Goal: Communication & Community: Ask a question

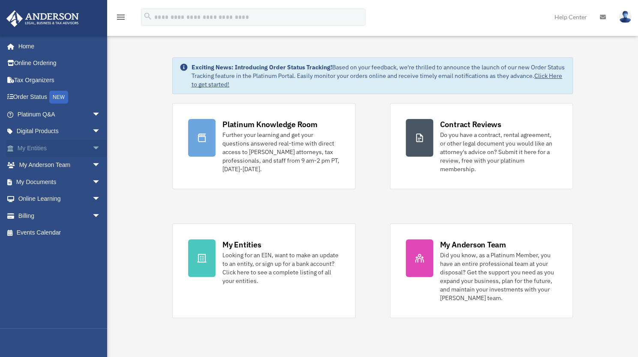
click at [92, 145] on span "arrow_drop_down" at bounding box center [100, 149] width 17 height 18
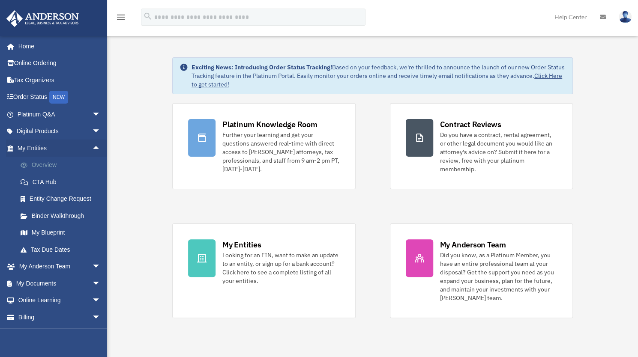
click at [51, 161] on link "Overview" at bounding box center [63, 165] width 102 height 17
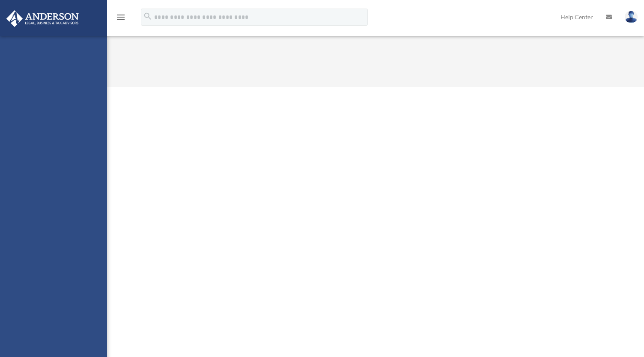
click at [91, 280] on div "jim@jimcollinscpm.com Sign Out jim@jimcollinscpm.com Home Online Ordering Tax O…" at bounding box center [53, 214] width 107 height 357
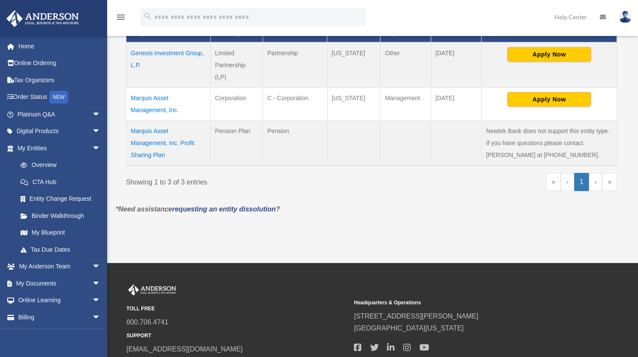
scroll to position [214, 0]
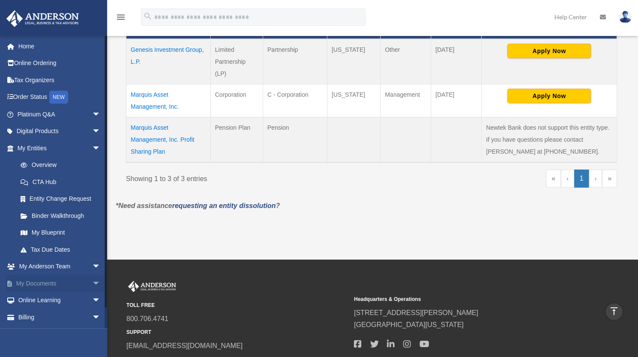
click at [51, 283] on link "My Documents arrow_drop_down" at bounding box center [60, 283] width 108 height 17
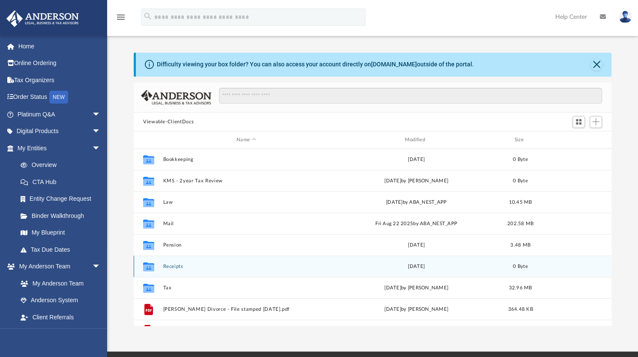
scroll to position [15, 0]
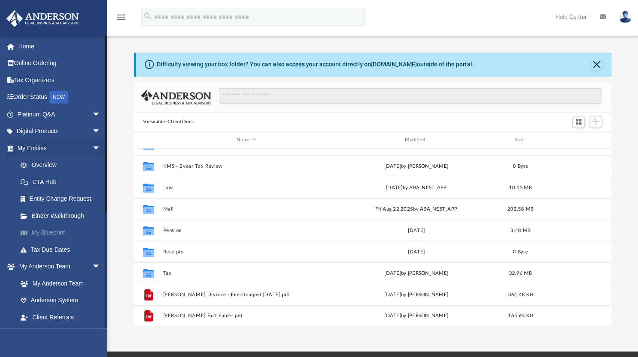
click at [57, 228] on link "My Blueprint" at bounding box center [63, 232] width 102 height 17
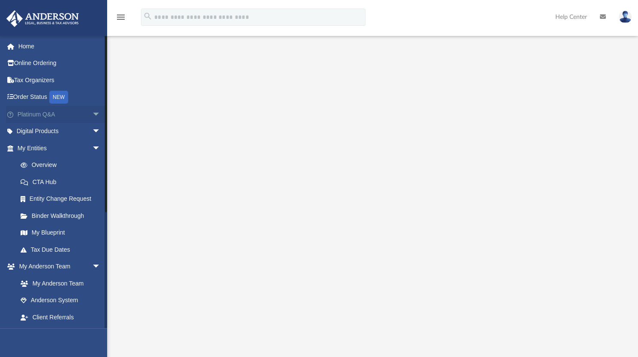
click at [92, 112] on span "arrow_drop_down" at bounding box center [100, 115] width 17 height 18
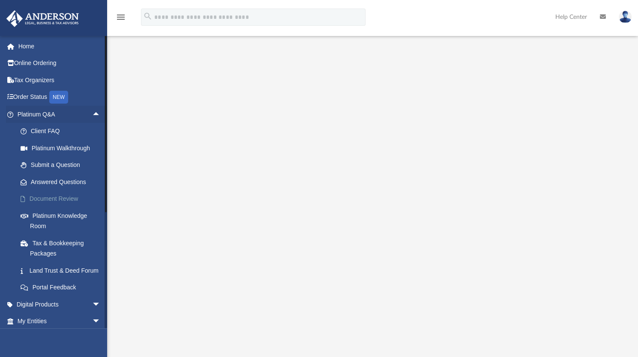
click at [63, 194] on link "Document Review" at bounding box center [63, 199] width 102 height 17
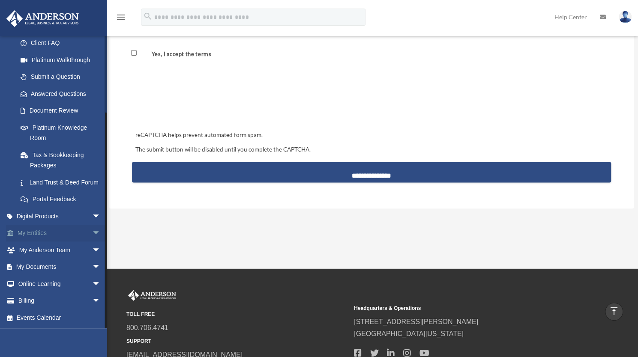
scroll to position [814, 0]
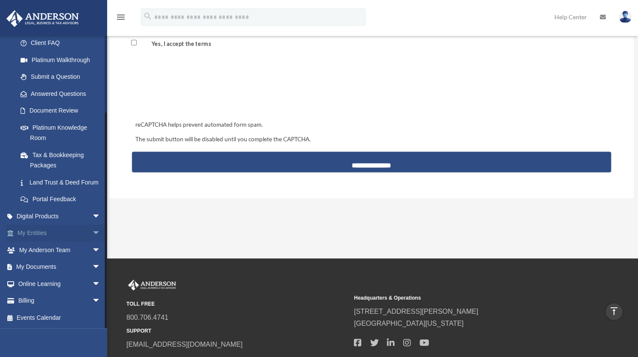
click at [92, 231] on span "arrow_drop_down" at bounding box center [100, 234] width 17 height 18
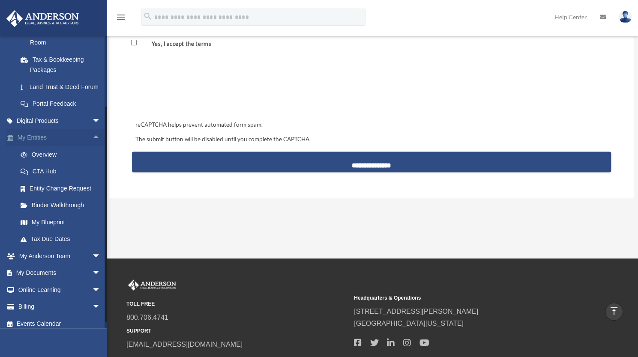
scroll to position [200, 0]
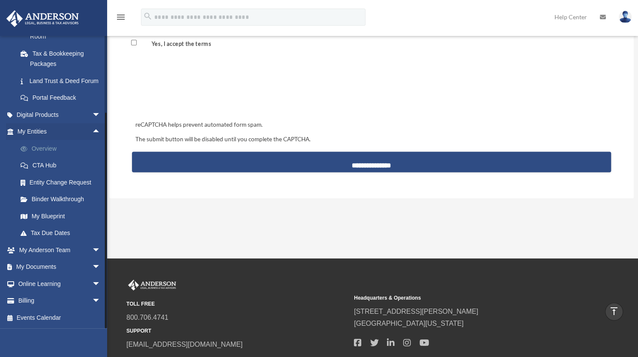
click at [48, 149] on link "Overview" at bounding box center [63, 148] width 102 height 17
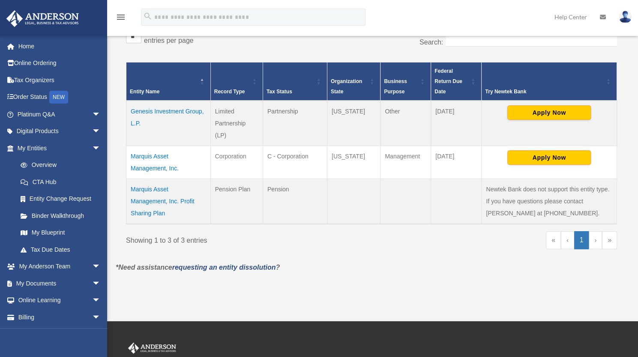
scroll to position [171, 0]
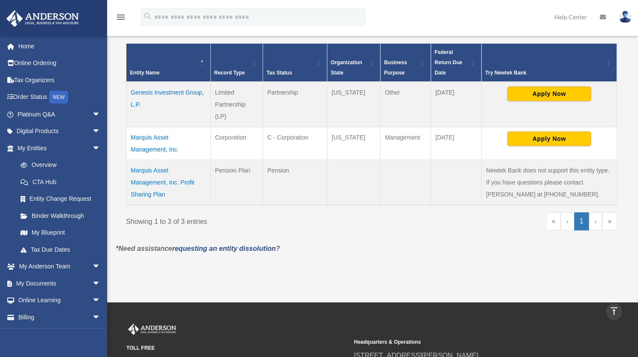
click at [167, 93] on td "Genesis Investment Group, L.P." at bounding box center [168, 104] width 84 height 45
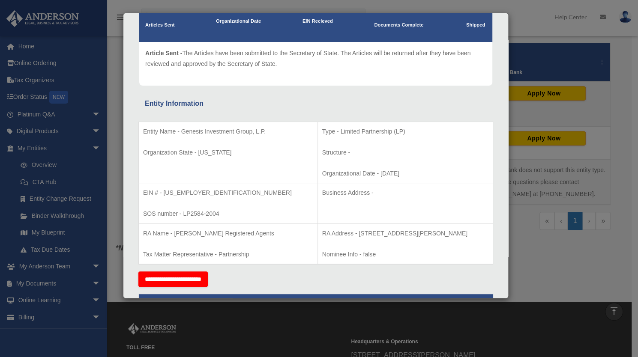
scroll to position [86, 0]
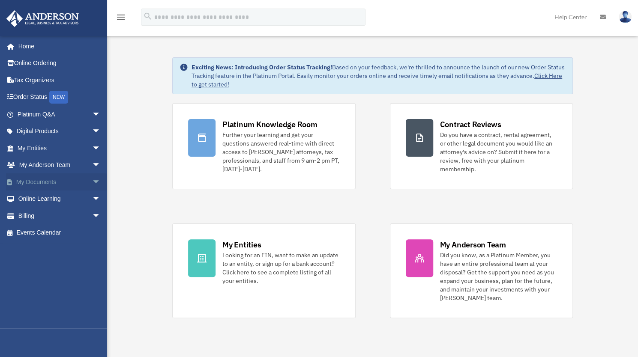
click at [92, 181] on span "arrow_drop_down" at bounding box center [100, 182] width 17 height 18
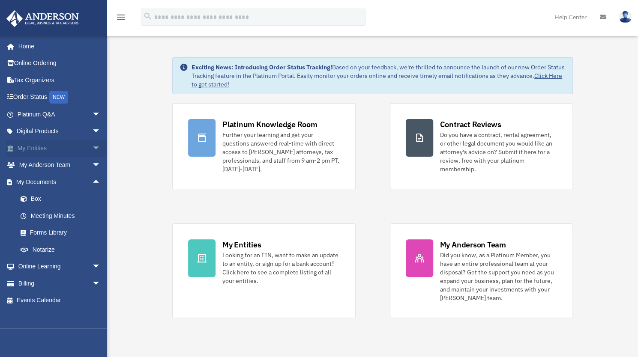
click at [92, 145] on span "arrow_drop_down" at bounding box center [100, 149] width 17 height 18
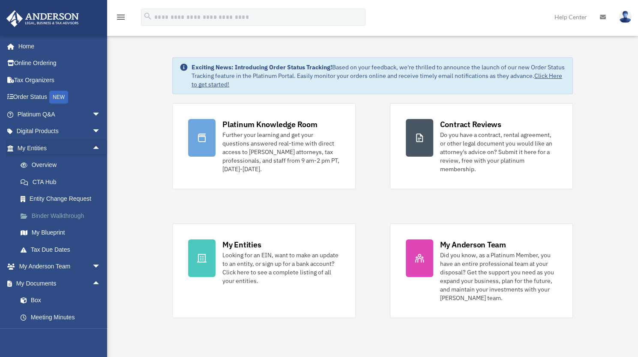
click at [65, 213] on link "Binder Walkthrough" at bounding box center [63, 215] width 102 height 17
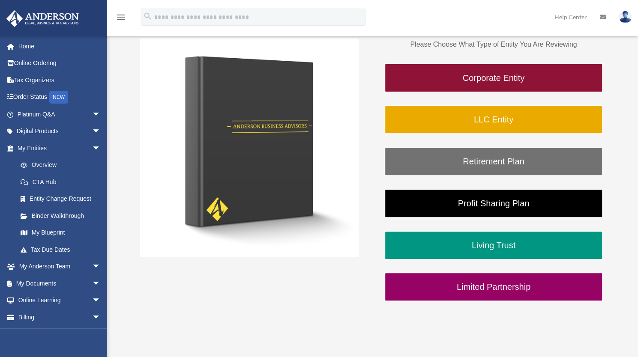
scroll to position [136, 0]
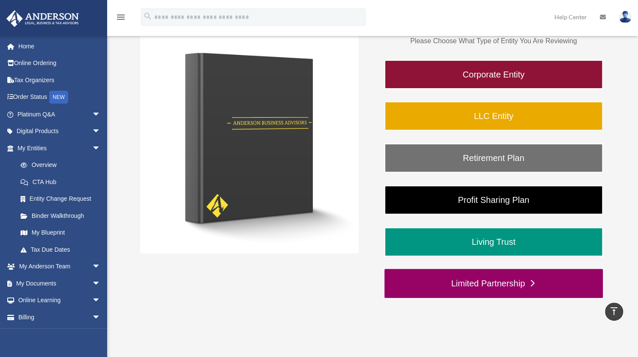
click at [484, 282] on link "Limited Partnership" at bounding box center [493, 283] width 218 height 29
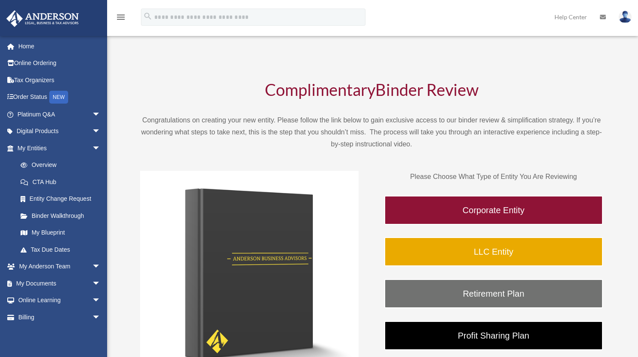
scroll to position [134, 0]
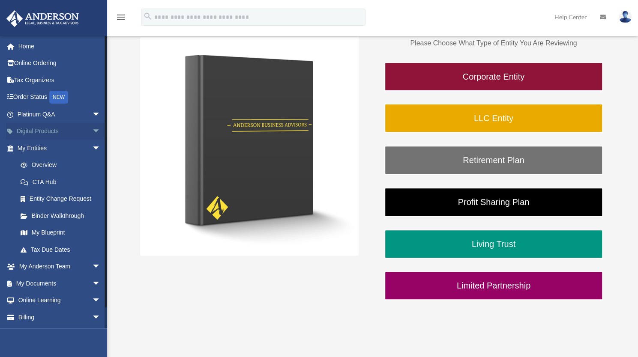
click at [92, 129] on span "arrow_drop_down" at bounding box center [100, 132] width 17 height 18
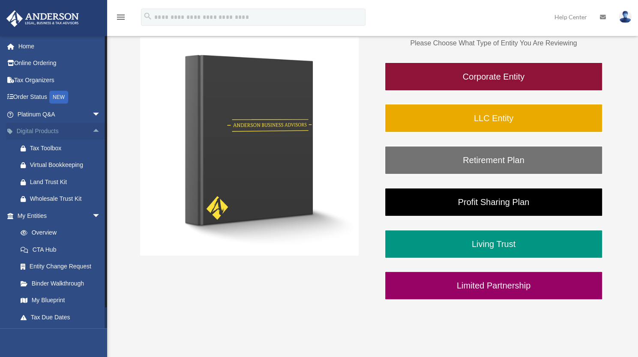
click at [92, 129] on span "arrow_drop_up" at bounding box center [100, 132] width 17 height 18
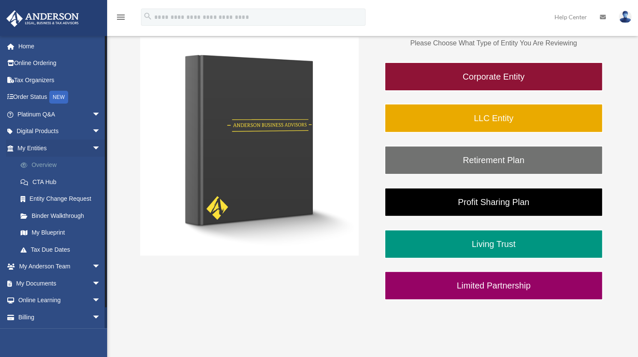
click at [64, 165] on link "Overview" at bounding box center [63, 165] width 102 height 17
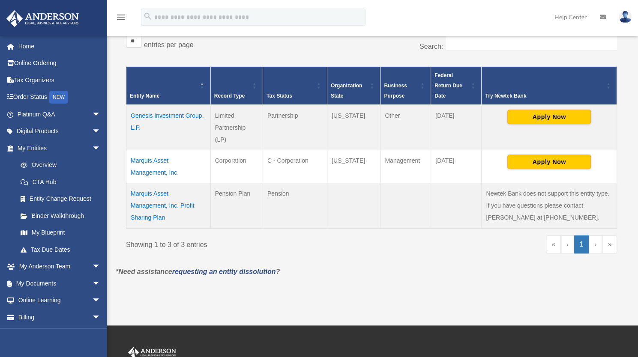
scroll to position [150, 0]
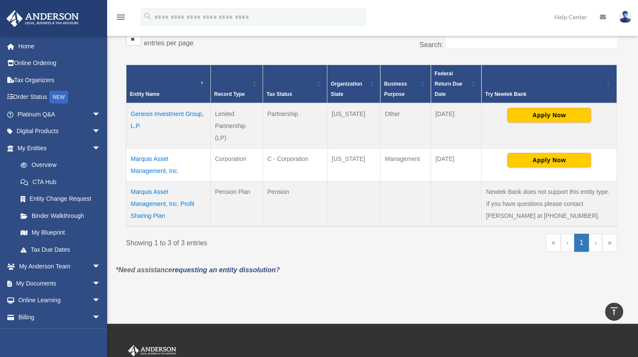
click at [186, 114] on td "Genesis Investment Group, L.P." at bounding box center [168, 125] width 84 height 45
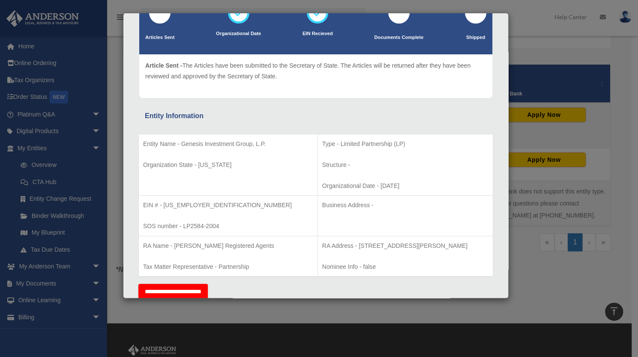
scroll to position [0, 0]
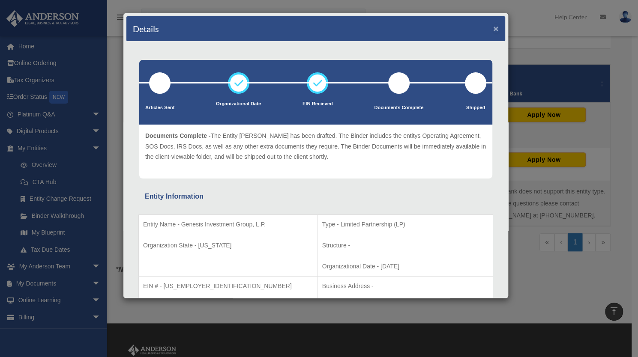
click at [493, 29] on button "×" at bounding box center [496, 28] width 6 height 9
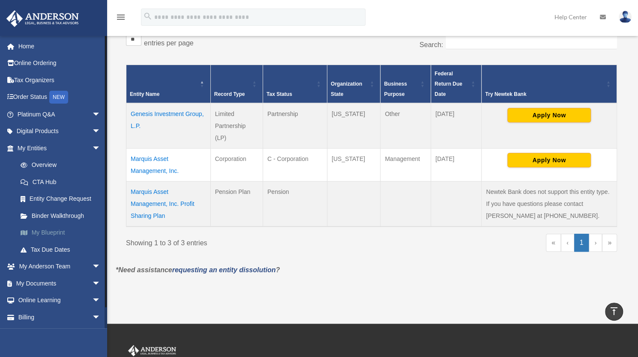
click at [55, 230] on link "My Blueprint" at bounding box center [63, 232] width 102 height 17
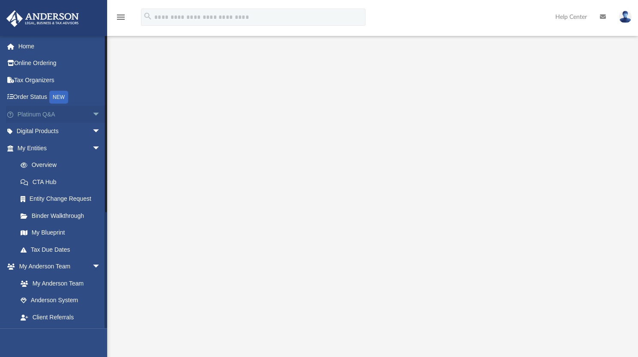
click at [92, 113] on span "arrow_drop_down" at bounding box center [100, 115] width 17 height 18
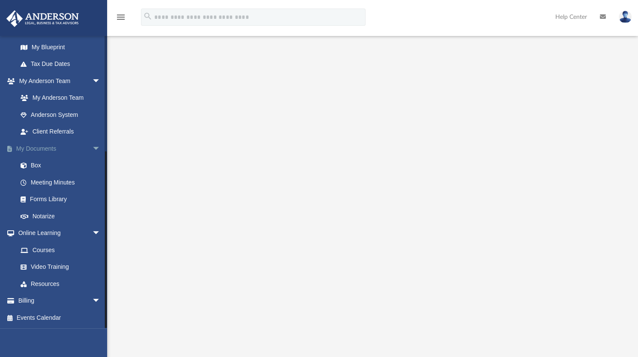
scroll to position [369, 0]
click at [49, 195] on link "Forms Library" at bounding box center [63, 199] width 102 height 17
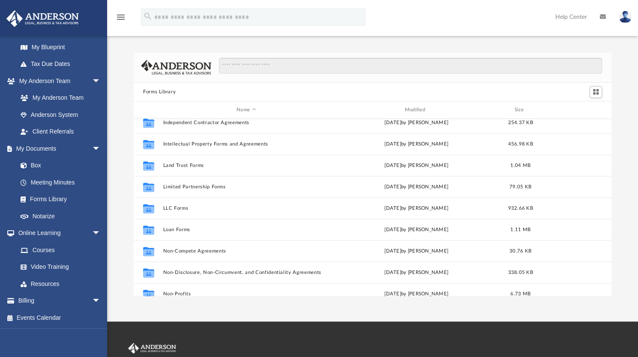
scroll to position [329, 0]
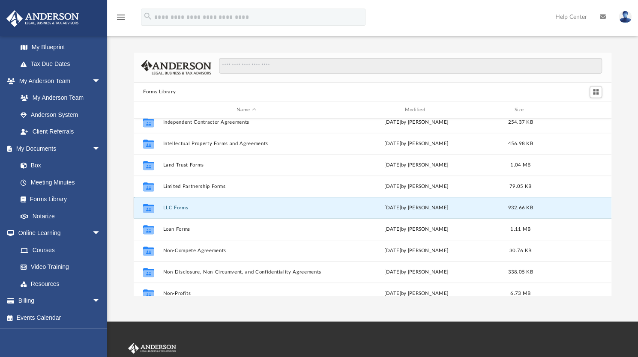
click at [185, 208] on button "LLC Forms" at bounding box center [246, 208] width 166 height 6
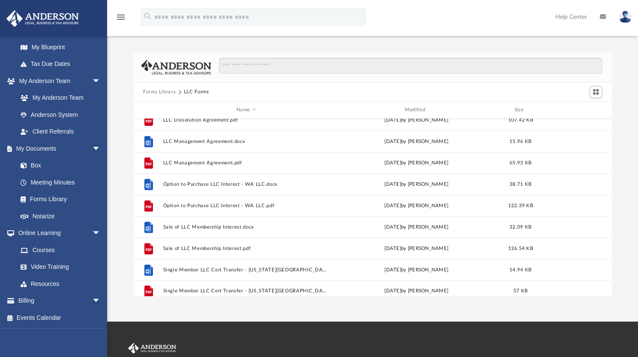
scroll to position [164, 0]
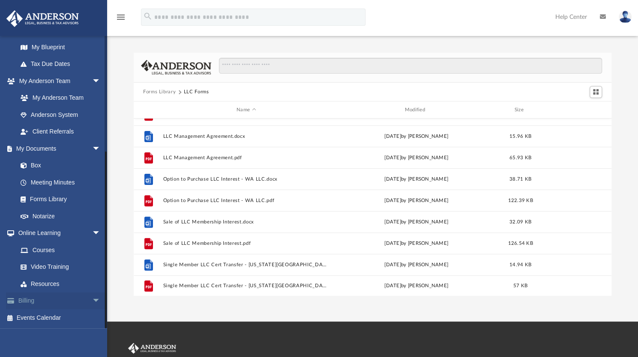
click at [92, 299] on span "arrow_drop_down" at bounding box center [100, 302] width 17 height 18
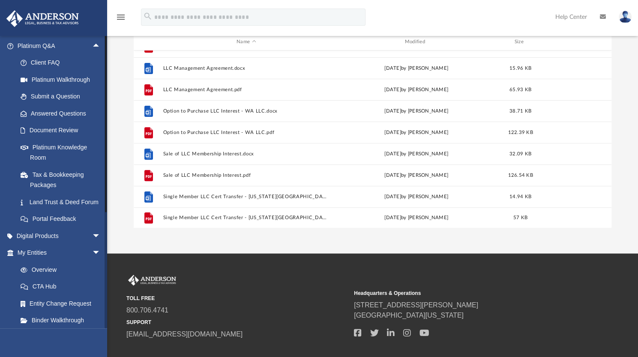
scroll to position [0, 0]
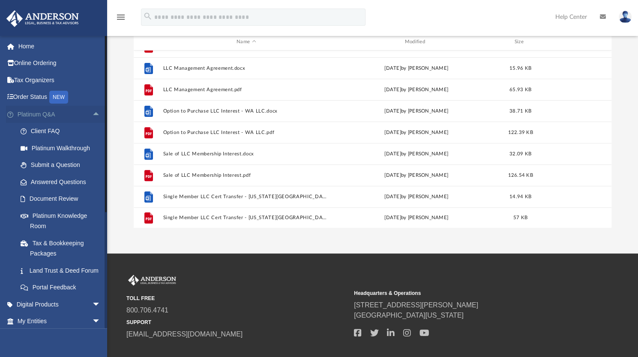
click at [92, 113] on span "arrow_drop_up" at bounding box center [100, 115] width 17 height 18
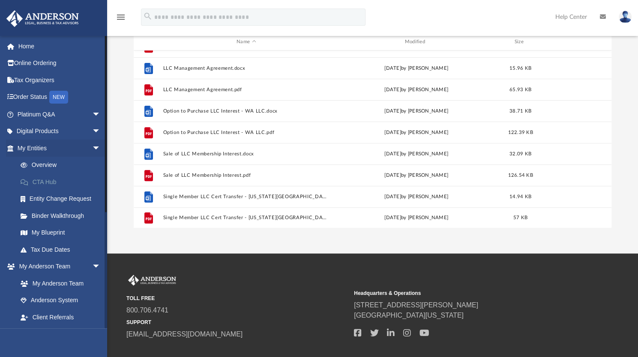
click at [49, 179] on link "CTA Hub" at bounding box center [63, 181] width 102 height 17
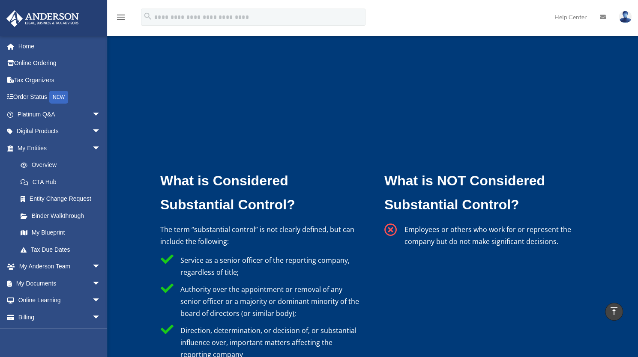
scroll to position [2424, 0]
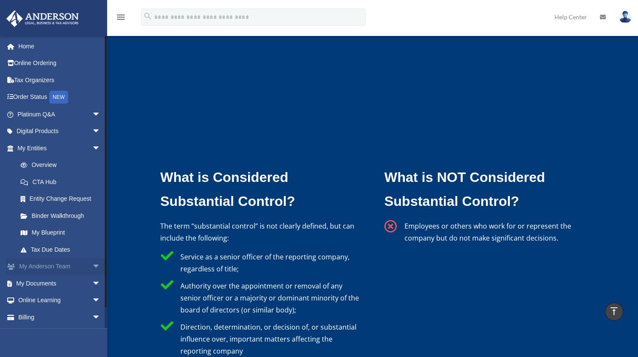
click at [92, 265] on span "arrow_drop_down" at bounding box center [100, 267] width 17 height 18
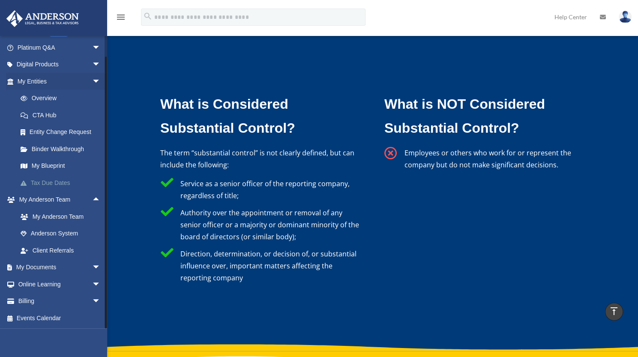
scroll to position [2497, 0]
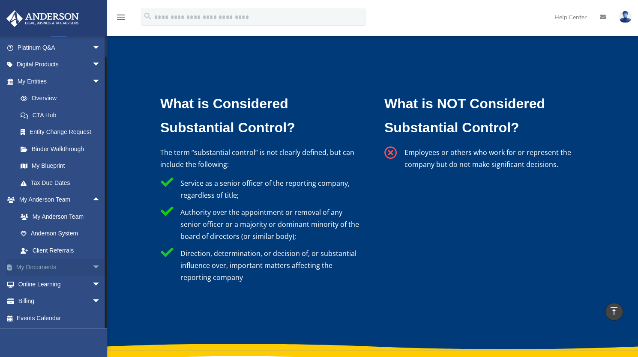
click at [92, 268] on span "arrow_drop_down" at bounding box center [100, 268] width 17 height 18
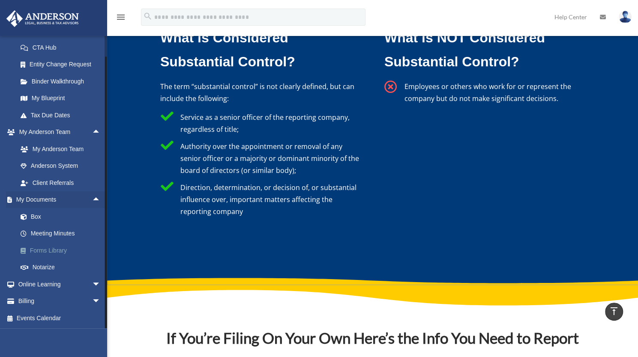
scroll to position [2564, 0]
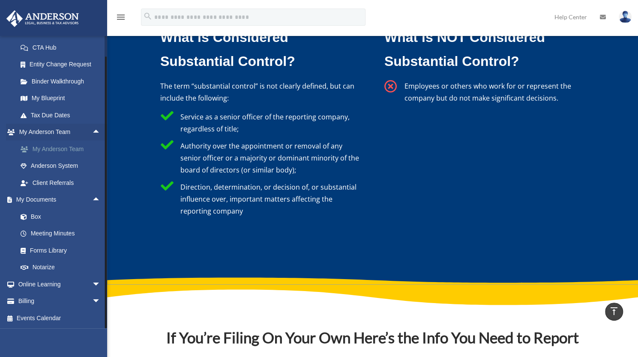
click at [78, 147] on link "My Anderson Team" at bounding box center [63, 148] width 102 height 17
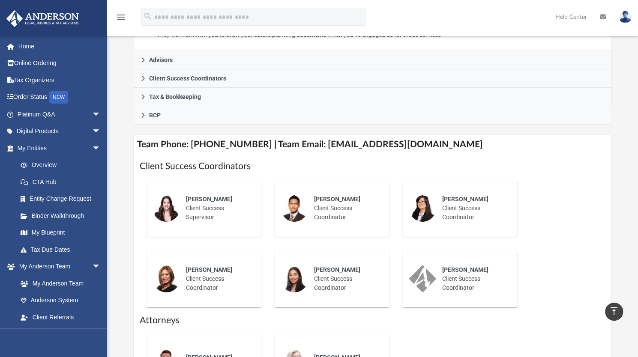
scroll to position [238, 0]
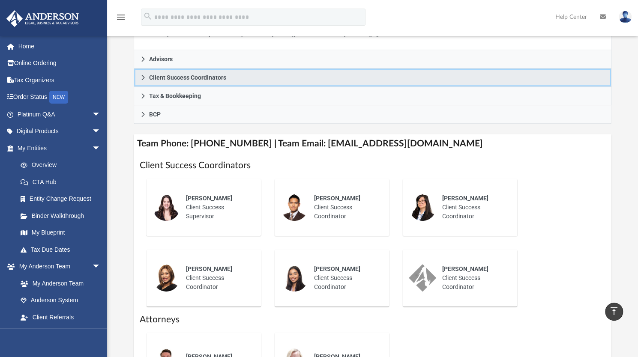
click at [153, 77] on span "Client Success Coordinators" at bounding box center [187, 78] width 77 height 6
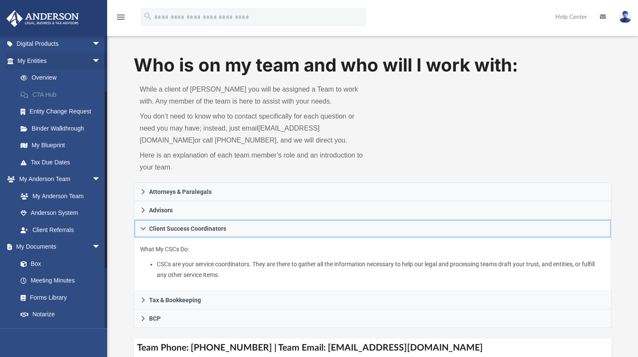
scroll to position [0, 0]
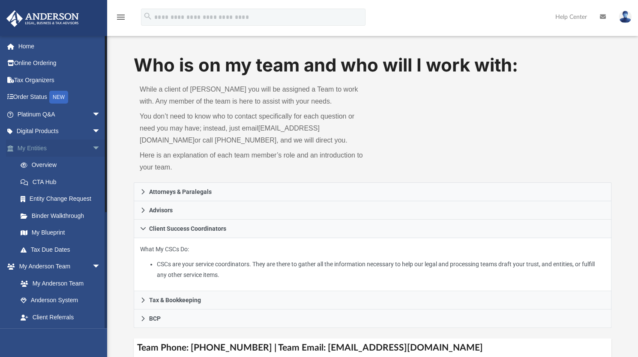
click at [44, 145] on link "My Entities arrow_drop_down" at bounding box center [60, 148] width 108 height 17
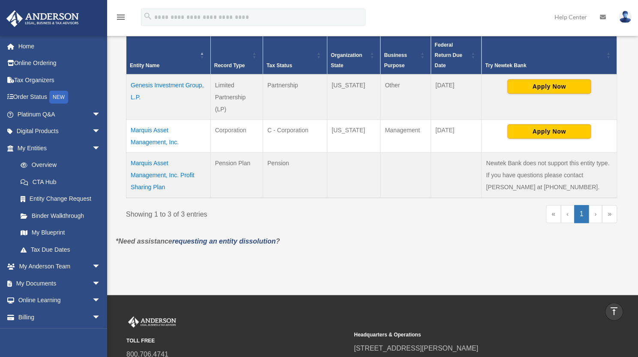
scroll to position [180, 0]
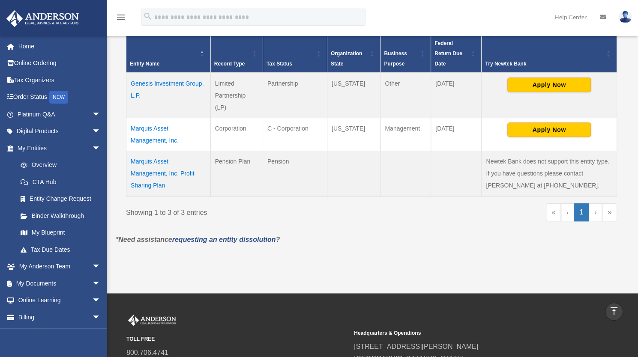
click at [157, 140] on td "Marquis Asset Management, Inc." at bounding box center [168, 134] width 84 height 33
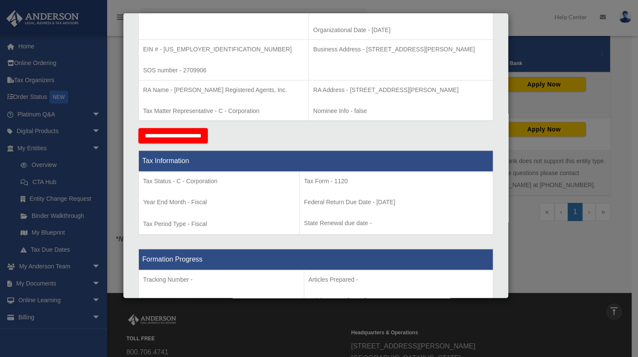
scroll to position [0, 0]
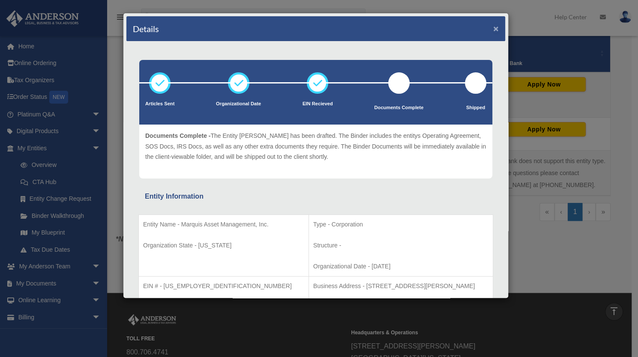
click at [493, 26] on button "×" at bounding box center [496, 28] width 6 height 9
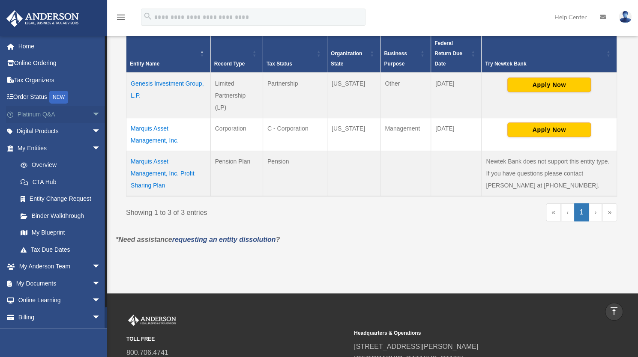
click at [92, 113] on span "arrow_drop_down" at bounding box center [100, 115] width 17 height 18
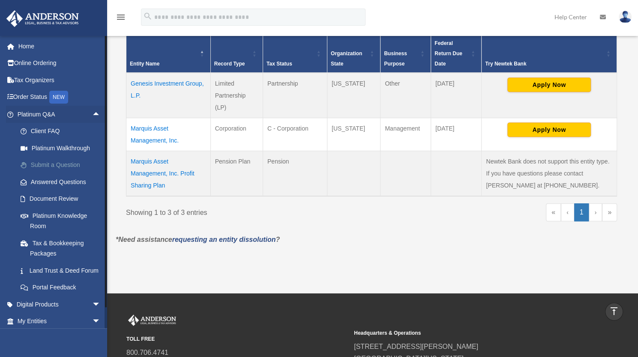
click at [68, 162] on link "Submit a Question" at bounding box center [63, 165] width 102 height 17
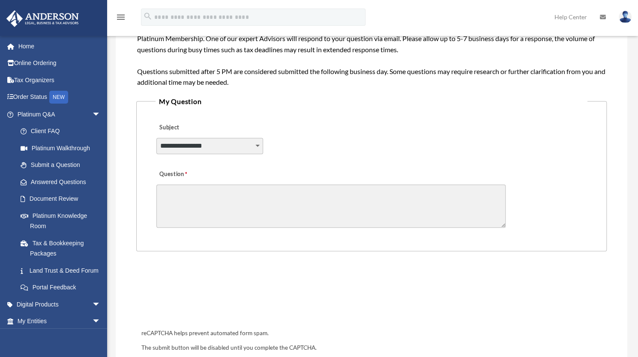
scroll to position [157, 0]
click at [232, 145] on select "**********" at bounding box center [209, 145] width 107 height 16
select select "******"
click at [156, 137] on select "**********" at bounding box center [209, 145] width 107 height 16
click at [205, 194] on textarea "Question" at bounding box center [330, 205] width 349 height 43
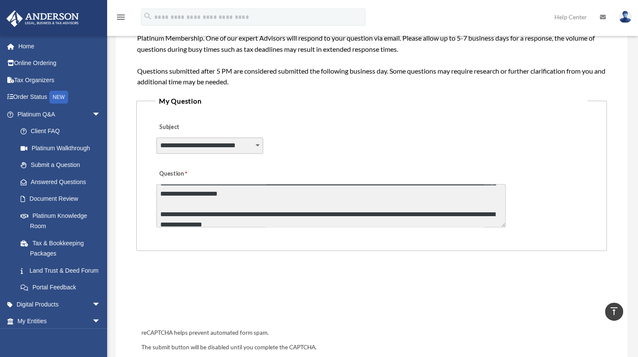
scroll to position [0, 0]
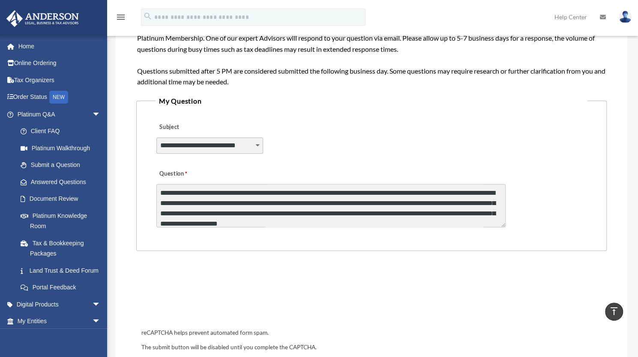
click at [394, 214] on textarea "**********" at bounding box center [330, 205] width 349 height 43
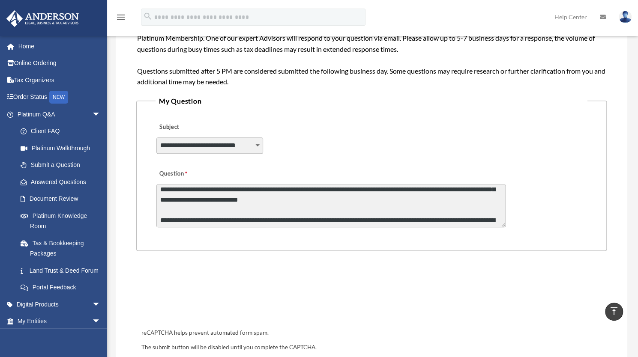
scroll to position [24, 0]
click at [439, 200] on textarea "**********" at bounding box center [330, 205] width 349 height 43
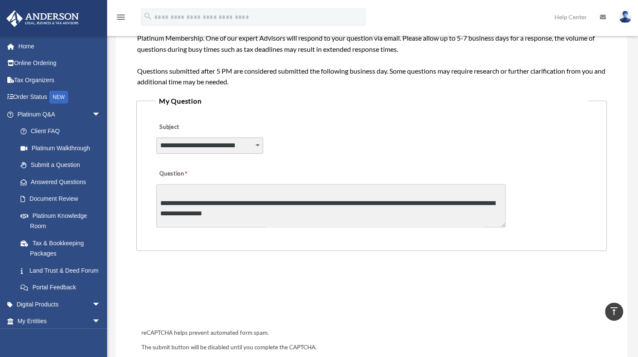
scroll to position [42, 0]
click at [280, 205] on textarea "**********" at bounding box center [330, 205] width 349 height 43
type textarea "**********"
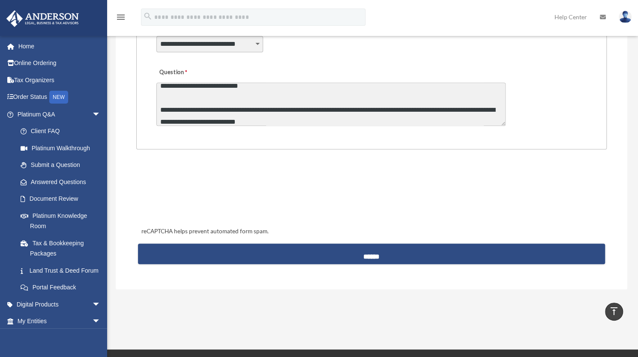
scroll to position [259, 0]
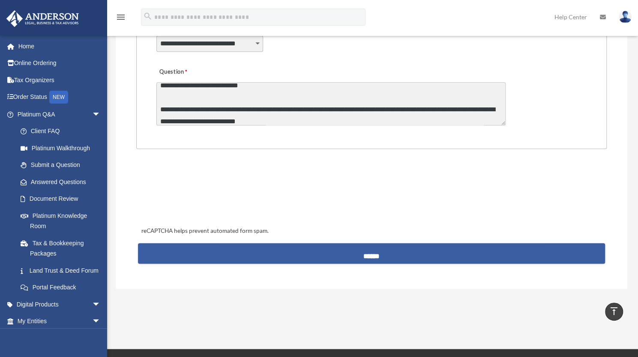
click at [371, 255] on input "******" at bounding box center [371, 253] width 467 height 21
